Goal: Information Seeking & Learning: Check status

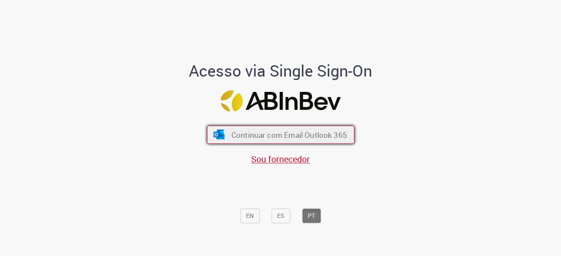
click at [277, 136] on span "Continuar com Email Outlook 365" at bounding box center [289, 135] width 116 height 10
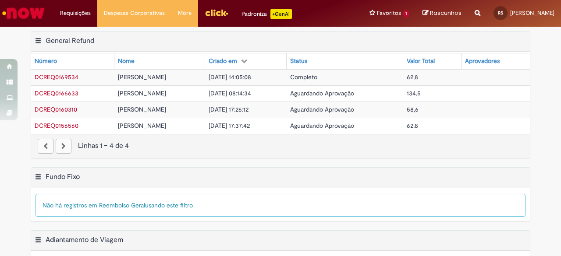
click at [215, 145] on div "Linhas 1 − 4 de 4" at bounding box center [281, 146] width 486 height 10
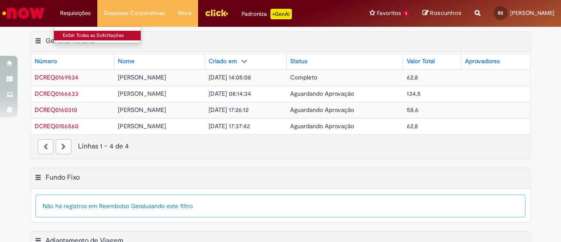
click at [74, 37] on link "Exibir Todas as Solicitações" at bounding box center [102, 36] width 96 height 10
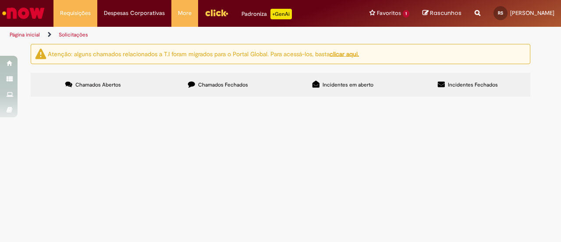
click at [224, 80] on label "Chamados Fechados" at bounding box center [218, 85] width 125 height 24
click at [316, 87] on icon at bounding box center [316, 84] width 7 height 7
click at [452, 91] on label "Incidentes Fechados" at bounding box center [467, 85] width 125 height 24
click at [29, 33] on link "Página inicial" at bounding box center [25, 34] width 30 height 7
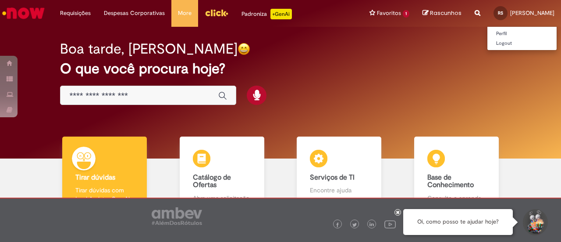
click at [494, 10] on link "RS Rafael Mikio Shimazaki" at bounding box center [524, 13] width 74 height 26
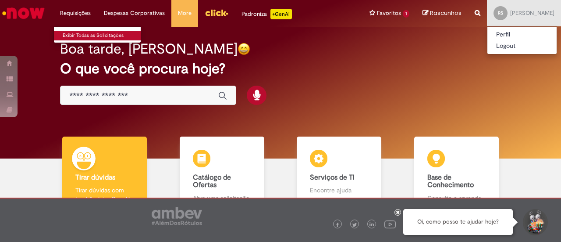
click at [75, 33] on link "Exibir Todas as Solicitações" at bounding box center [102, 36] width 96 height 10
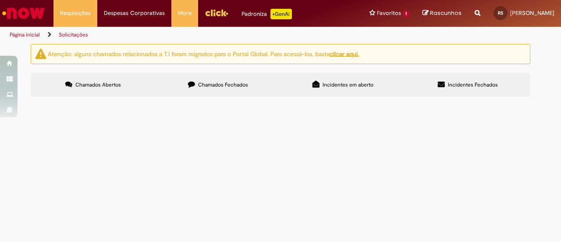
click at [344, 78] on label "Incidentes em aberto" at bounding box center [343, 85] width 125 height 24
click at [356, 51] on u "clicar aqui." at bounding box center [344, 54] width 29 height 8
